Goal: Task Accomplishment & Management: Use online tool/utility

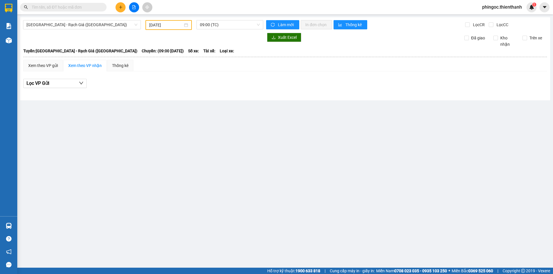
click at [167, 24] on input "[DATE]" at bounding box center [166, 25] width 34 height 6
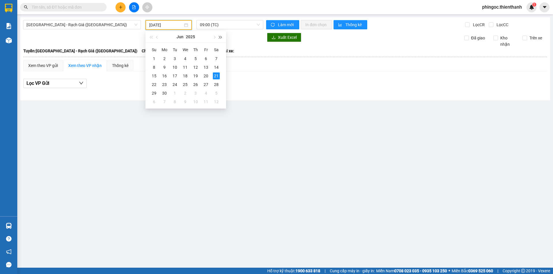
click at [218, 35] on button "button" at bounding box center [220, 37] width 6 height 12
click at [152, 38] on span "button" at bounding box center [150, 37] width 3 height 3
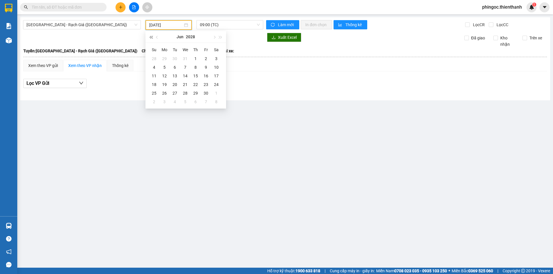
click at [152, 38] on span "button" at bounding box center [150, 37] width 3 height 3
click at [213, 37] on span "button" at bounding box center [213, 37] width 3 height 3
click at [214, 37] on span "button" at bounding box center [213, 37] width 3 height 3
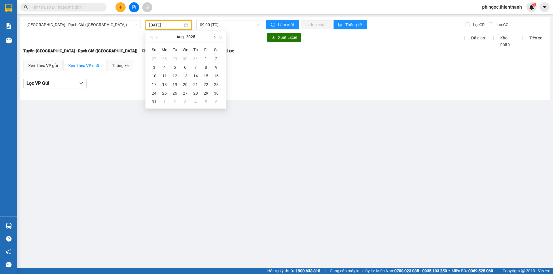
click at [214, 37] on span "button" at bounding box center [213, 37] width 3 height 3
click at [157, 39] on button "button" at bounding box center [157, 37] width 6 height 12
click at [205, 66] on div "12" at bounding box center [205, 67] width 7 height 7
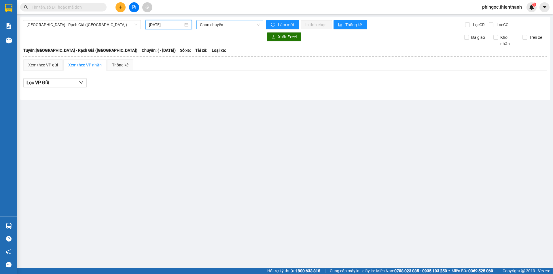
click at [212, 24] on span "Chọn chuyến" at bounding box center [230, 24] width 60 height 9
click at [171, 27] on input "[DATE]" at bounding box center [166, 25] width 34 height 6
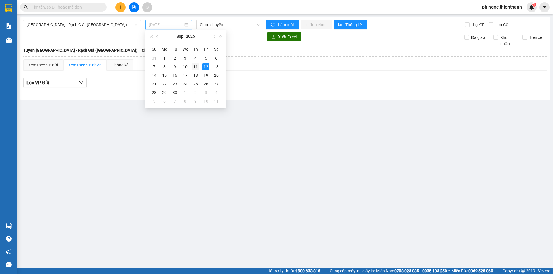
click at [195, 68] on div "11" at bounding box center [195, 66] width 7 height 7
type input "[DATE]"
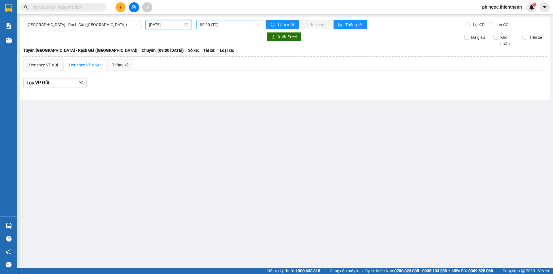
click at [214, 25] on span "09:00 (TC)" at bounding box center [230, 24] width 60 height 9
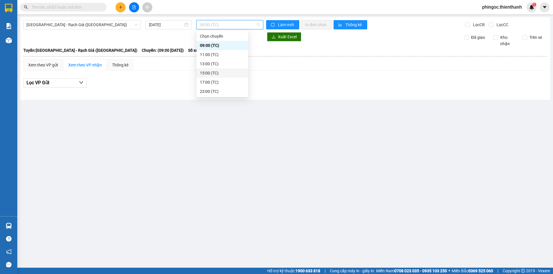
click at [206, 71] on div "15:00 (TC)" at bounding box center [222, 73] width 45 height 6
click at [208, 25] on span "15:00 (TC)" at bounding box center [230, 24] width 60 height 9
drag, startPoint x: 216, startPoint y: 82, endPoint x: 213, endPoint y: 44, distance: 37.8
click at [216, 82] on div "17:00 (TC)" at bounding box center [222, 82] width 45 height 6
click at [213, 26] on span "17:00 (TC)" at bounding box center [230, 24] width 60 height 9
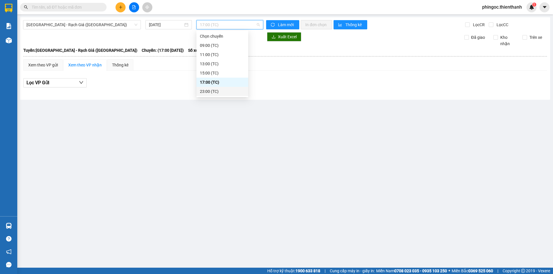
click at [210, 92] on div "23:00 (TC)" at bounding box center [222, 91] width 45 height 6
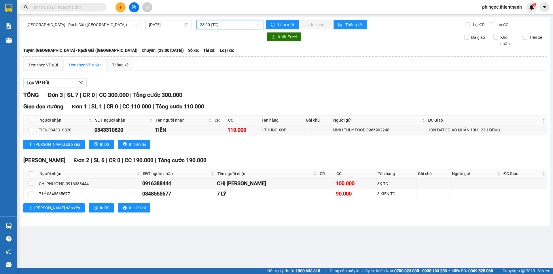
click at [226, 26] on span "23:00 (TC)" at bounding box center [230, 24] width 60 height 9
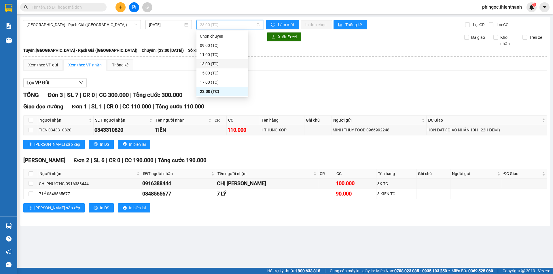
click at [215, 64] on div "13:00 (TC)" at bounding box center [222, 64] width 45 height 6
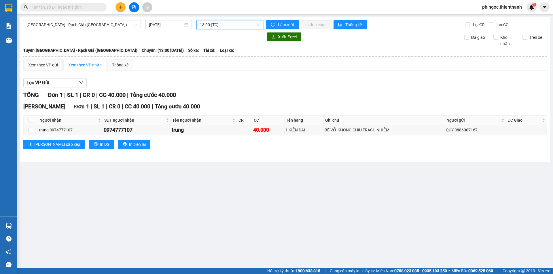
click at [220, 28] on span "13:00 (TC)" at bounding box center [230, 24] width 60 height 9
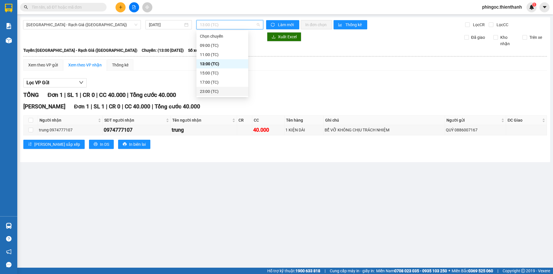
click at [204, 91] on div "23:00 (TC)" at bounding box center [222, 91] width 45 height 6
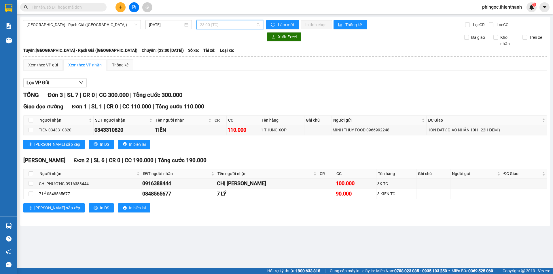
drag, startPoint x: 232, startPoint y: 28, endPoint x: 222, endPoint y: 33, distance: 10.9
click at [232, 28] on span "23:00 (TC)" at bounding box center [230, 24] width 60 height 9
click at [219, 71] on div "15:00 (TC)" at bounding box center [222, 73] width 45 height 6
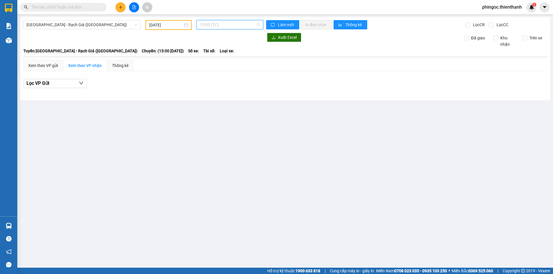
drag, startPoint x: 199, startPoint y: 21, endPoint x: 201, endPoint y: 27, distance: 6.0
click at [199, 22] on div "15:00 (TC)" at bounding box center [229, 24] width 67 height 9
click at [201, 27] on span "15:00 (TC)" at bounding box center [230, 24] width 60 height 9
click at [212, 24] on span "15:00 (TC)" at bounding box center [230, 24] width 60 height 9
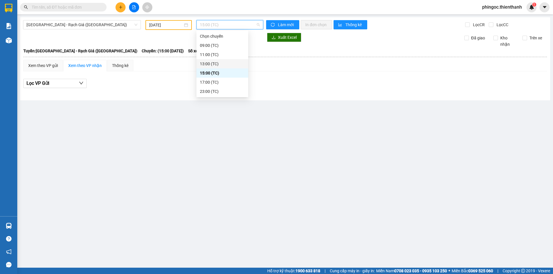
click at [210, 63] on div "13:00 (TC)" at bounding box center [222, 64] width 45 height 6
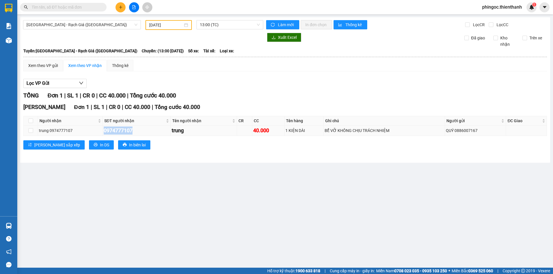
drag, startPoint x: 133, startPoint y: 130, endPoint x: 113, endPoint y: 134, distance: 20.5
click at [84, 132] on tr "trung 0974777107 0974777107 trung 40.000 1 KIỆN DÀI BỂ VỠ KHÔNG CHỊU TRÁCH NHIỆ…" at bounding box center [285, 131] width 523 height 10
copy tr "0974777107"
